Goal: Entertainment & Leisure: Consume media (video, audio)

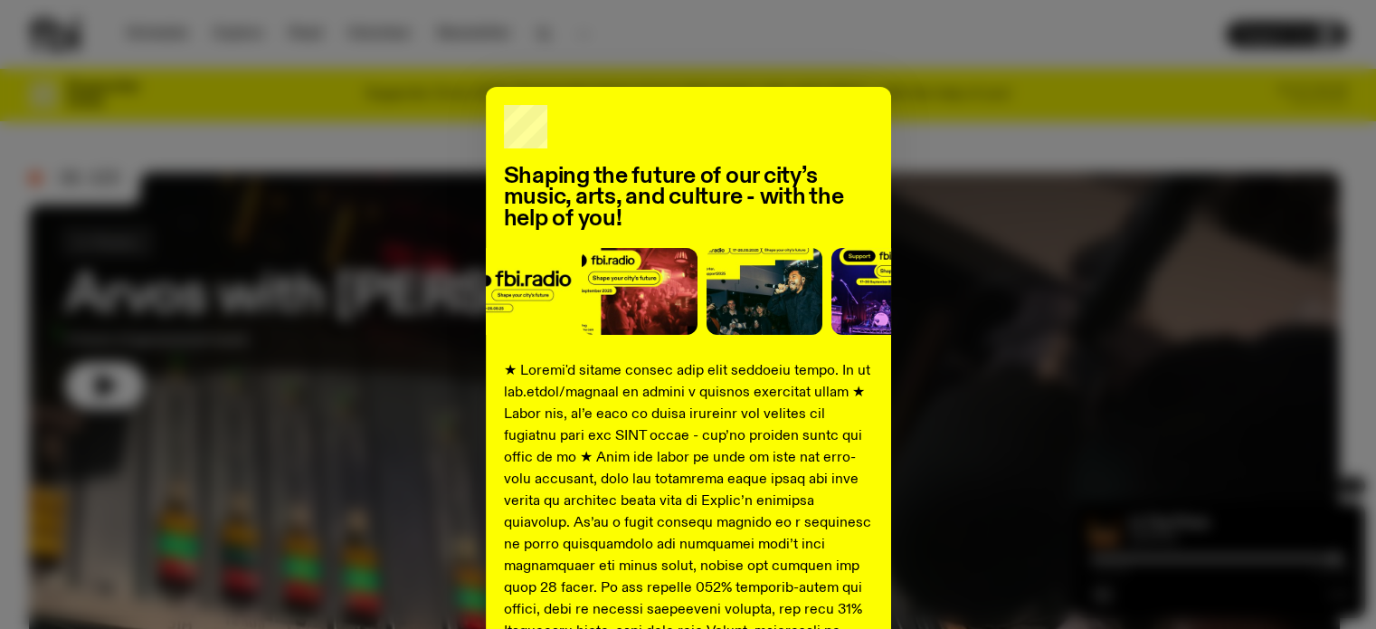
click at [276, 16] on div "Shaping the future of our city’s music, arts, and culture - with the help of yo…" at bounding box center [688, 314] width 1376 height 629
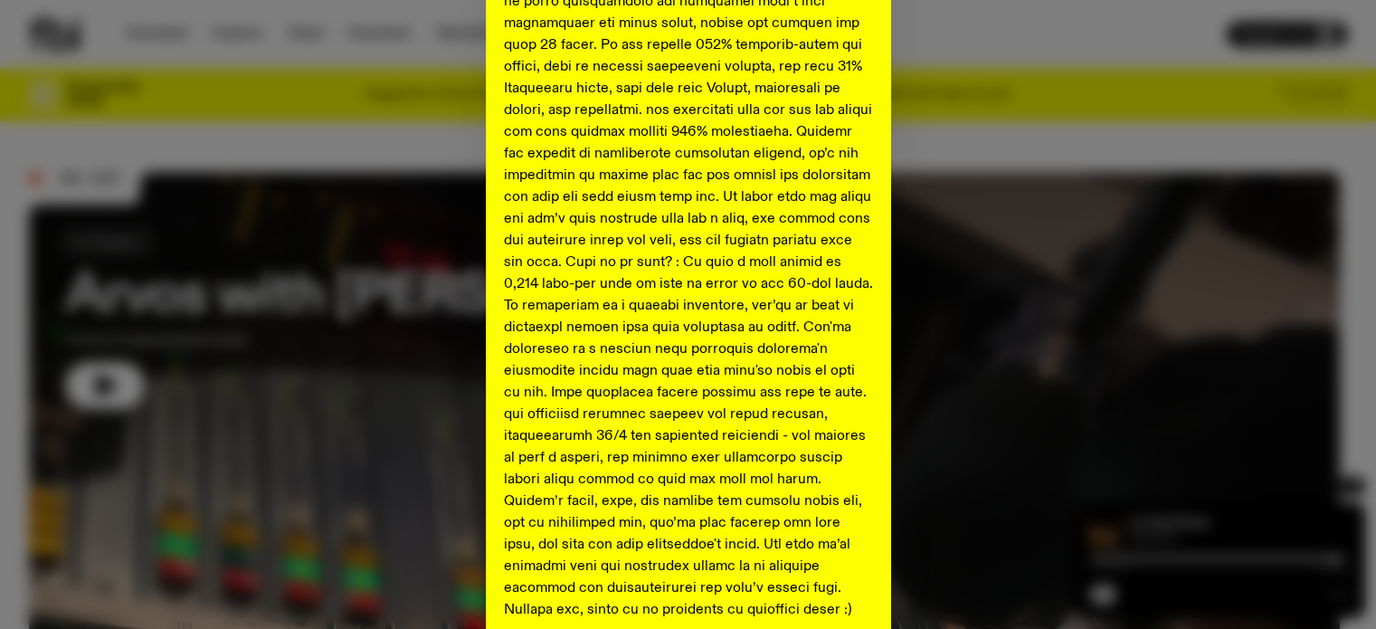
scroll to position [723, 0]
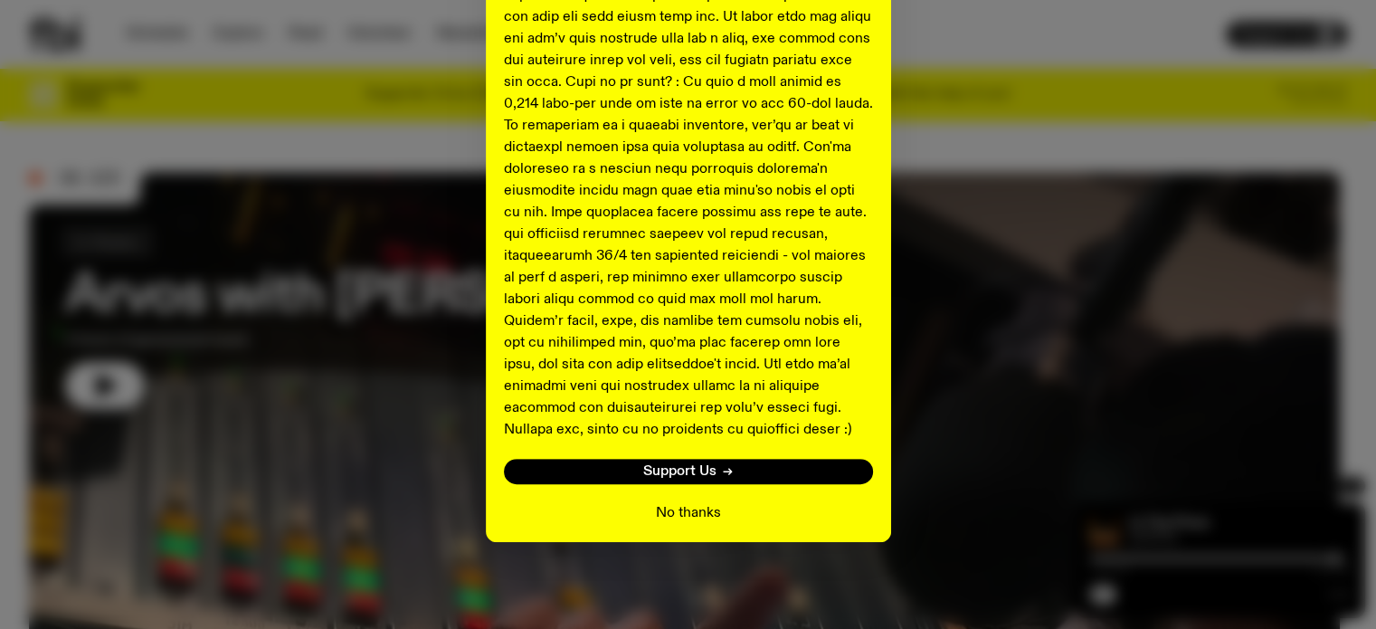
click at [696, 515] on button "No thanks" at bounding box center [688, 513] width 65 height 22
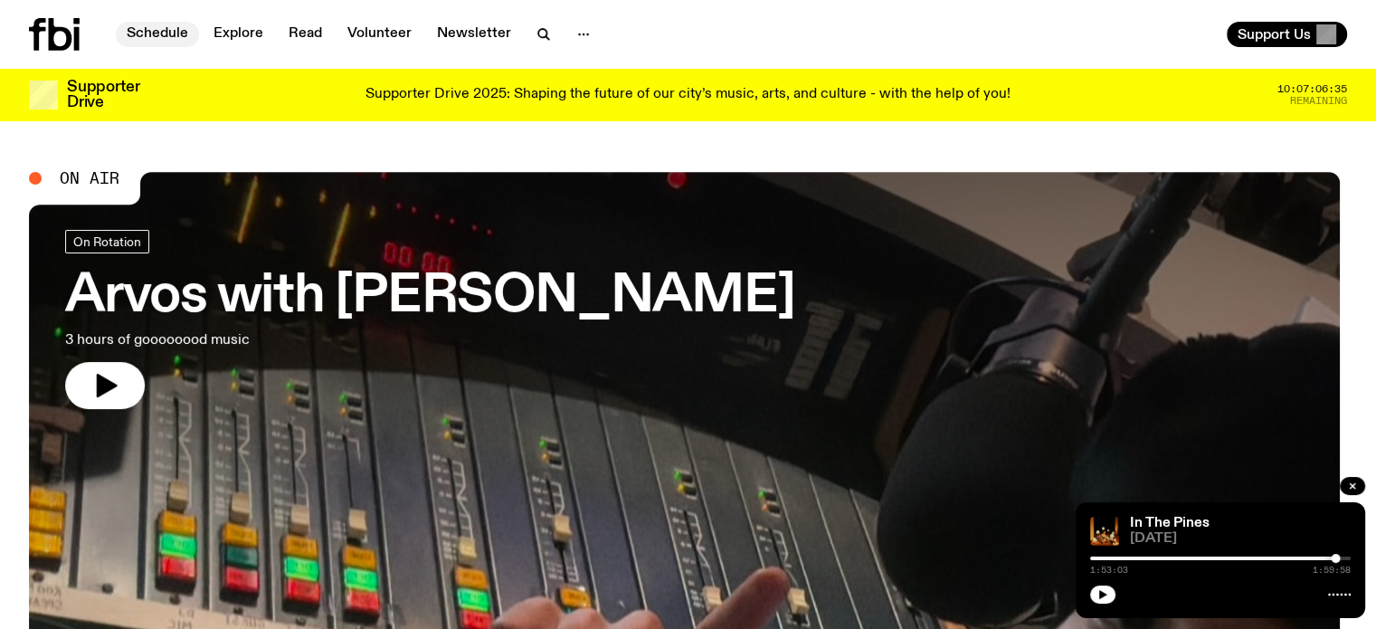
click at [166, 33] on link "Schedule" at bounding box center [157, 34] width 83 height 25
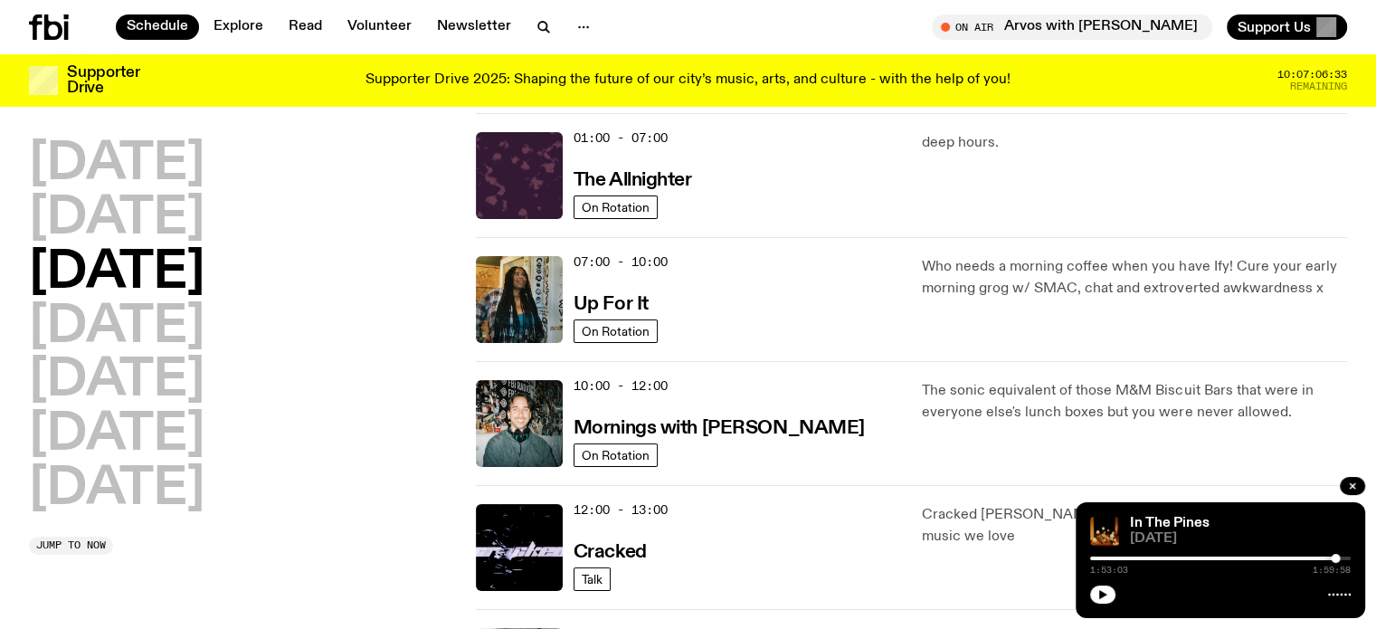
scroll to position [90, 0]
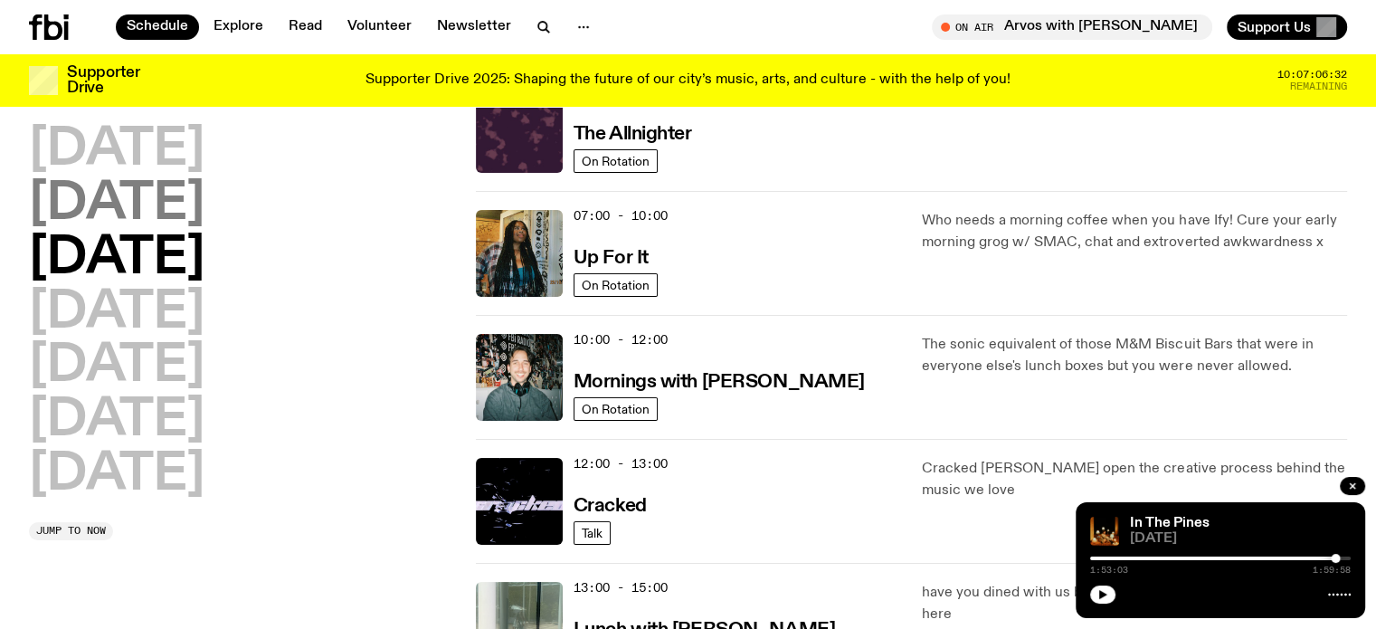
click at [178, 205] on h2 "[DATE]" at bounding box center [116, 204] width 175 height 51
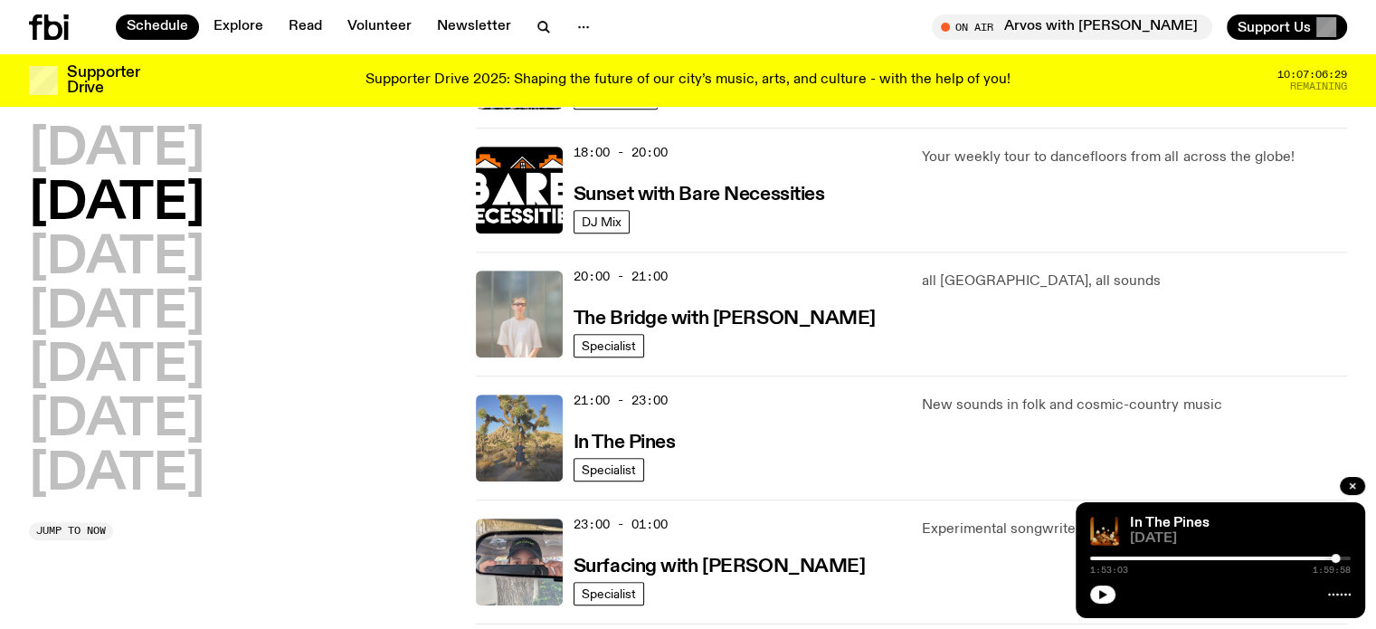
scroll to position [774, 0]
click at [535, 450] on img at bounding box center [519, 436] width 87 height 87
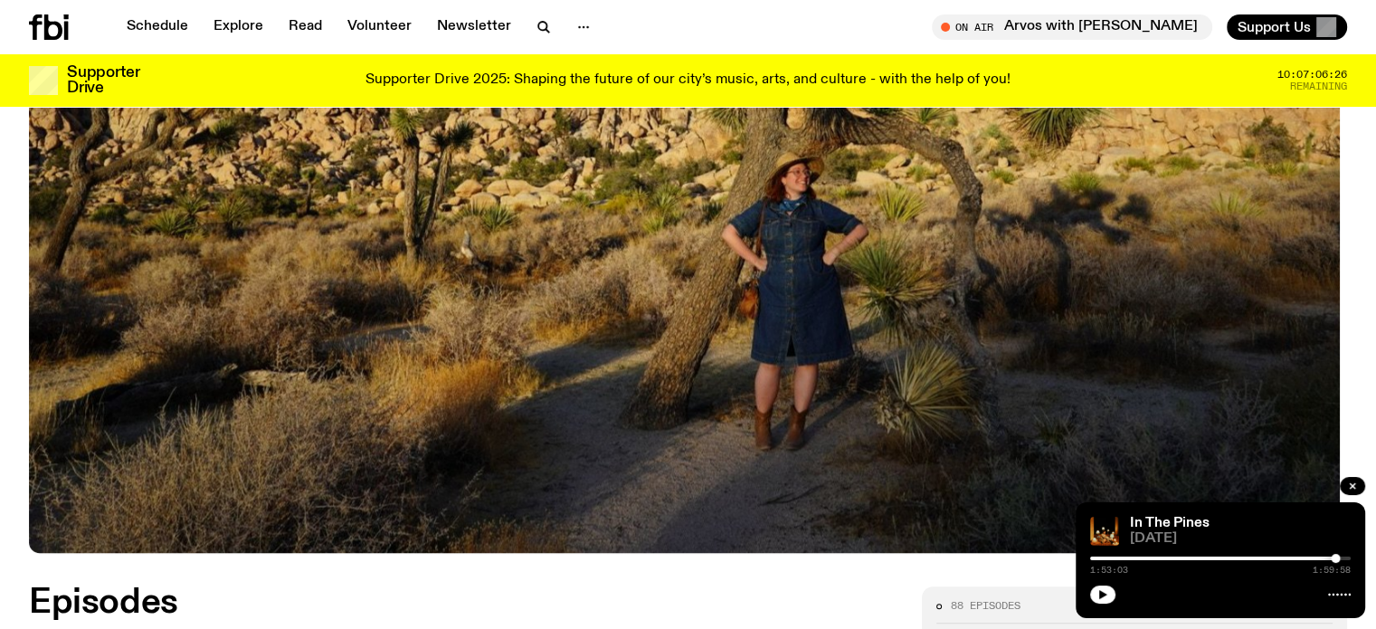
scroll to position [532, 0]
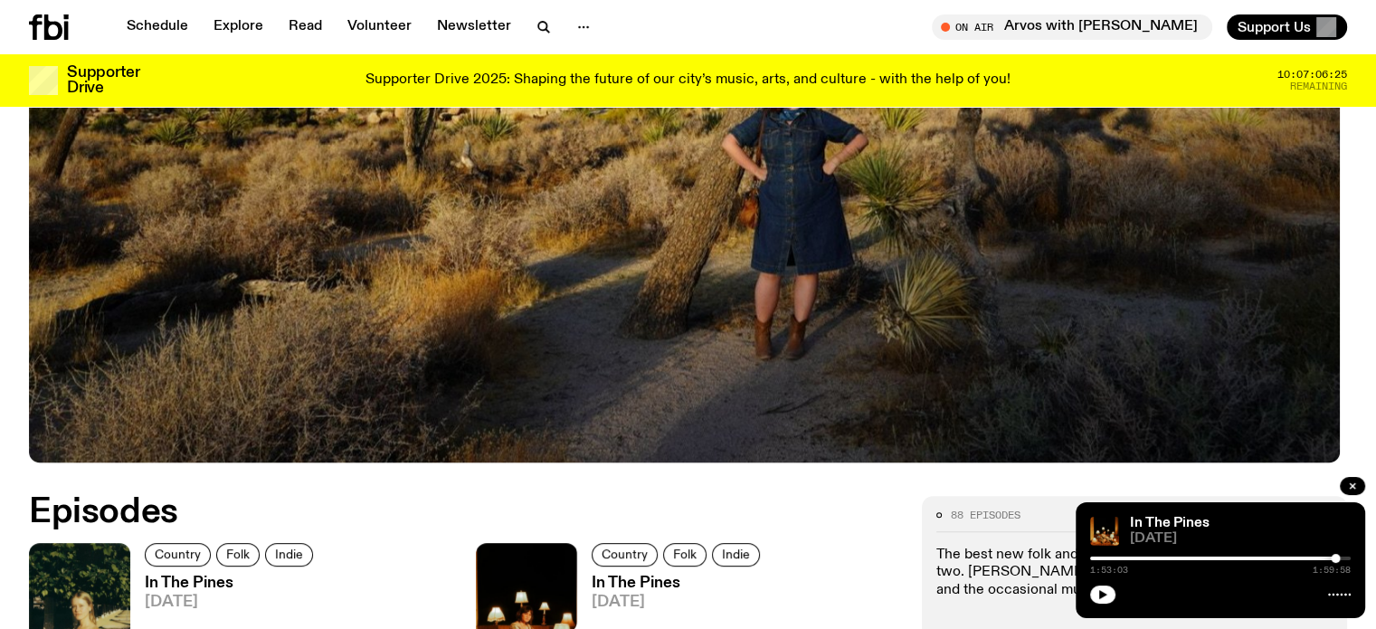
click at [101, 589] on img at bounding box center [79, 610] width 101 height 135
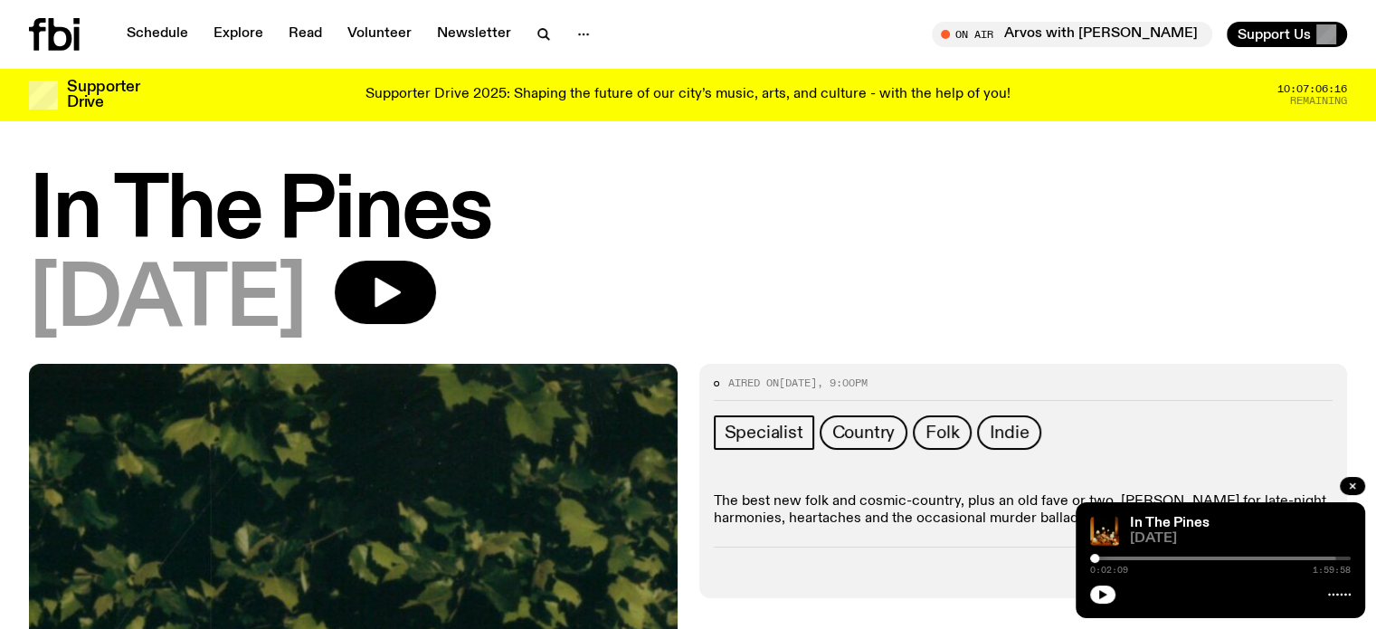
drag, startPoint x: 1332, startPoint y: 554, endPoint x: 1094, endPoint y: 563, distance: 239.0
click at [1094, 564] on div "0:02:09 1:59:58" at bounding box center [1220, 564] width 260 height 22
click at [1103, 592] on icon "button" at bounding box center [1103, 594] width 8 height 9
click at [1103, 595] on icon "button" at bounding box center [1102, 594] width 11 height 11
